Goal: Transaction & Acquisition: Purchase product/service

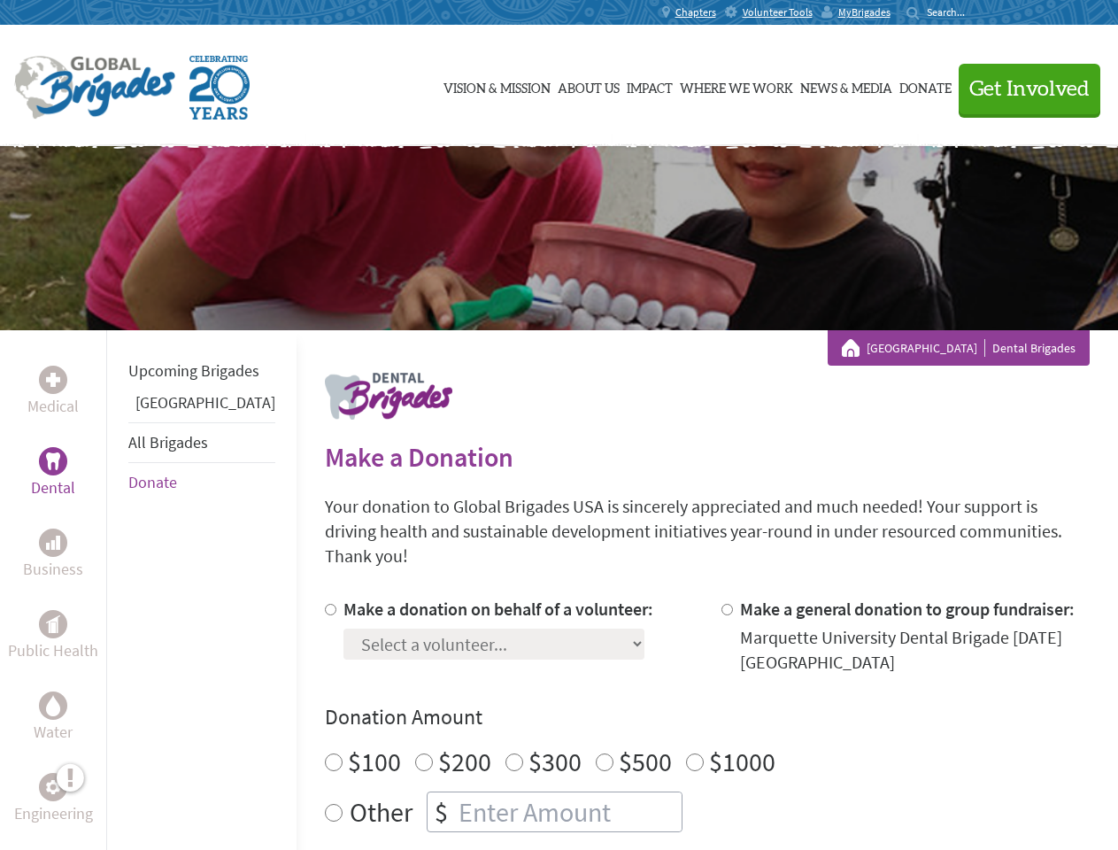
click at [977, 12] on div "Search for:" at bounding box center [941, 12] width 71 height 14
click at [1021, 89] on span "Get Involved" at bounding box center [1029, 89] width 120 height 21
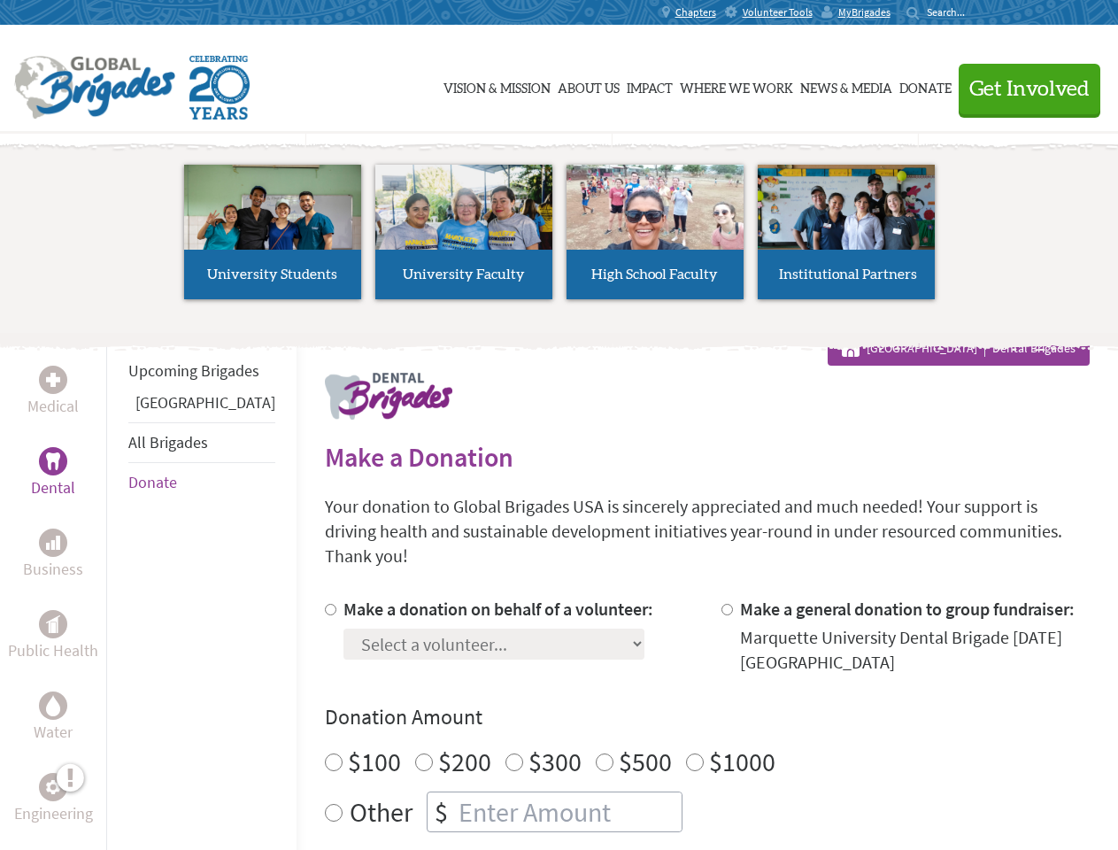
click at [117, 589] on div "Upcoming Brigades Panama All Brigades Donate" at bounding box center [201, 755] width 190 height 850
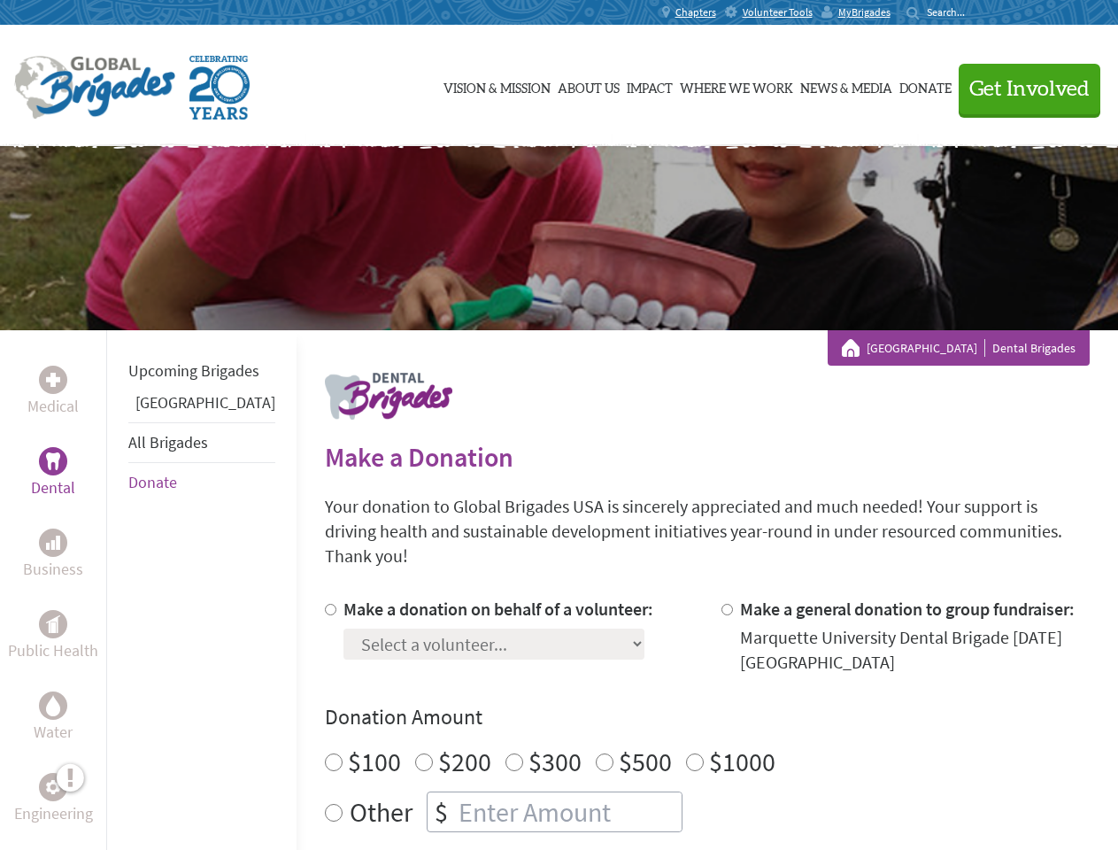
click at [676, 711] on div "Donation Amount $100 $200 $300 $500 $1000 Other $" at bounding box center [707, 767] width 765 height 129
click at [325, 604] on input "Make a donation on behalf of a volunteer:" at bounding box center [331, 610] width 12 height 12
radio input "true"
click at [721, 604] on input "Make a general donation to group fundraiser:" at bounding box center [727, 610] width 12 height 12
radio input "true"
